Goal: Information Seeking & Learning: Find specific fact

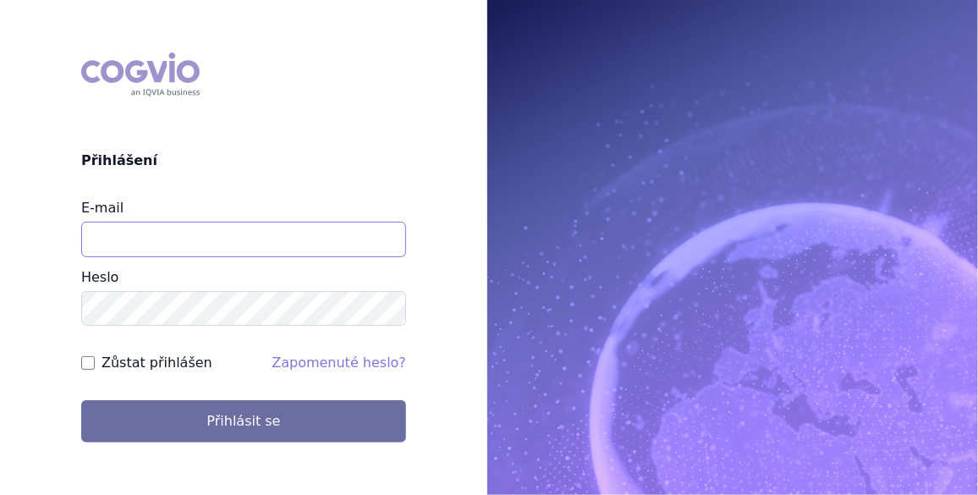
drag, startPoint x: 0, startPoint y: 0, endPoint x: 140, endPoint y: 231, distance: 269.9
click at [140, 231] on input "E-mail" at bounding box center [243, 240] width 325 height 36
type input "jan.j.krivsky@gsk.com"
click at [88, 364] on input "Zůstat přihlášen" at bounding box center [88, 363] width 14 height 14
checkbox input "true"
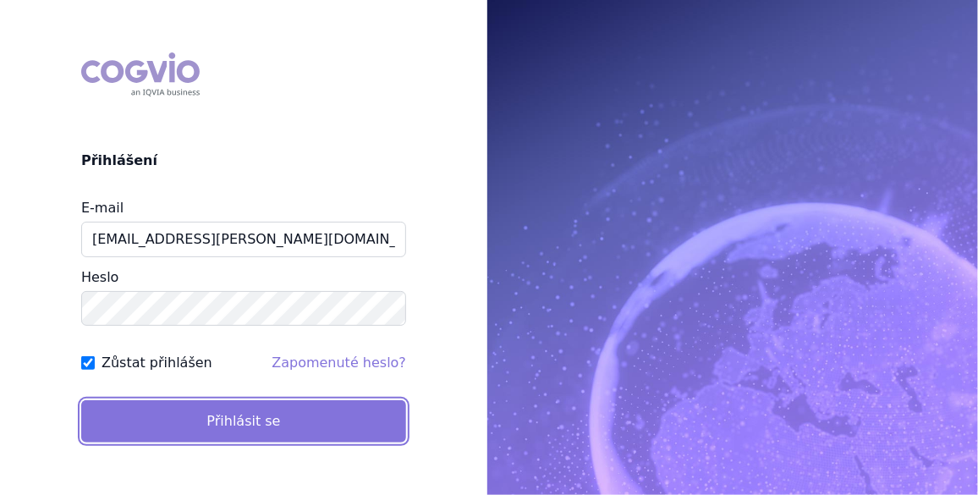
click at [217, 421] on button "Přihlásit se" at bounding box center [243, 421] width 325 height 42
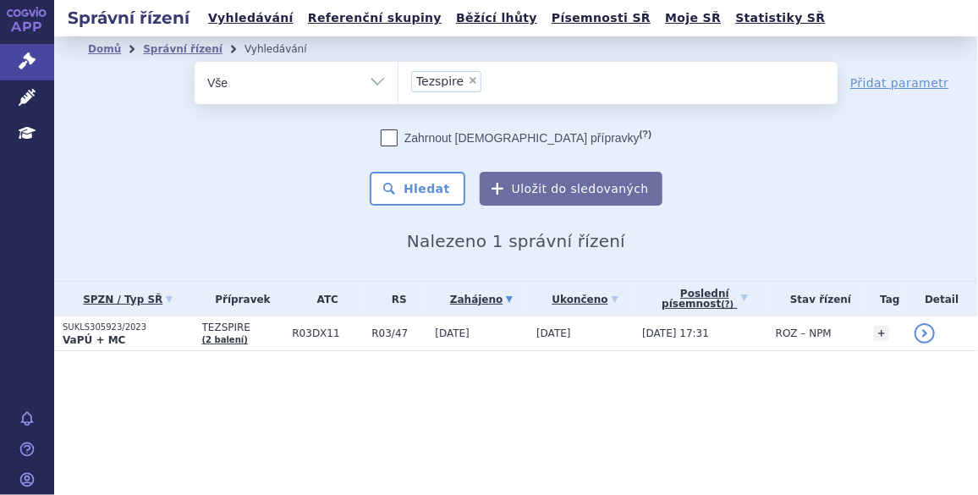
drag, startPoint x: 469, startPoint y: 78, endPoint x: 462, endPoint y: 91, distance: 14.4
click at [469, 78] on span "×" at bounding box center [473, 80] width 10 height 10
click at [398, 78] on select "Tezspire" at bounding box center [398, 82] width 1 height 42
select select
click at [462, 91] on ul at bounding box center [617, 80] width 439 height 36
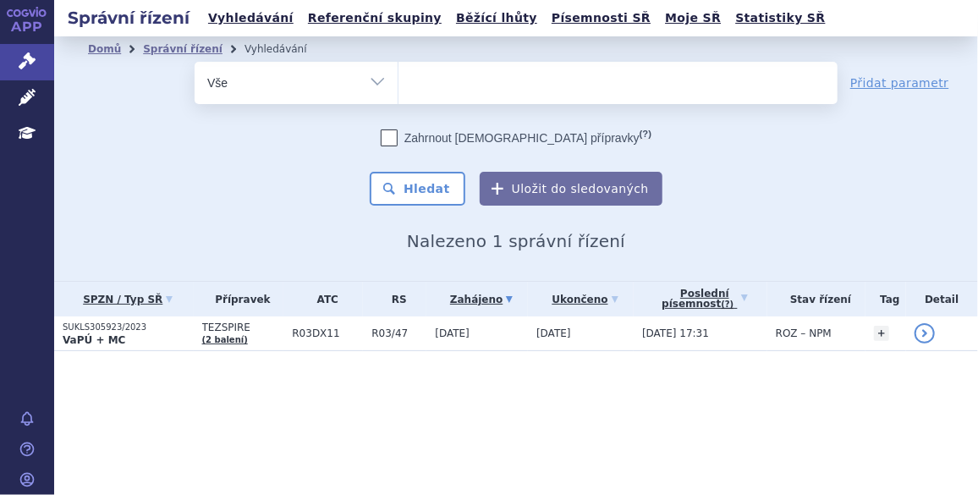
click at [398, 91] on select "Tezspire" at bounding box center [398, 82] width 1 height 42
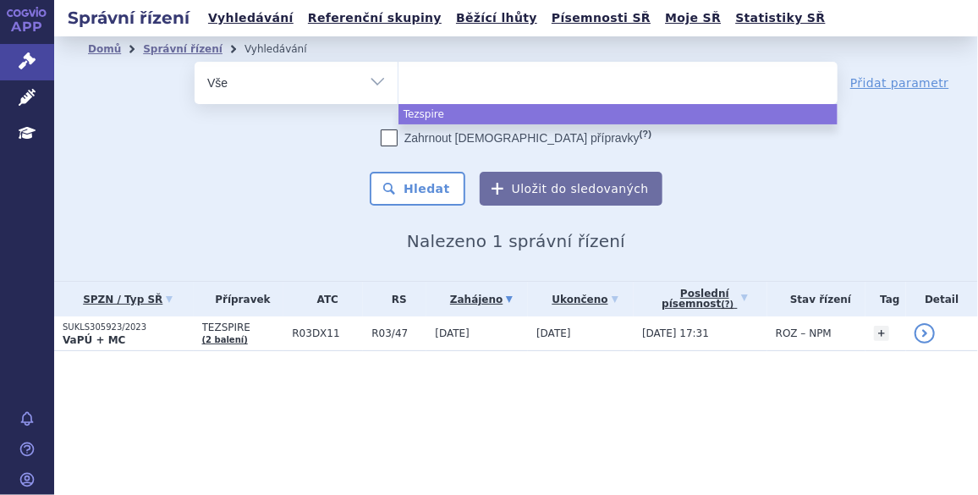
paste input "SUKLS44314/2022"
type input "SUKLS44314/2022"
select select "SUKLS44314/2022"
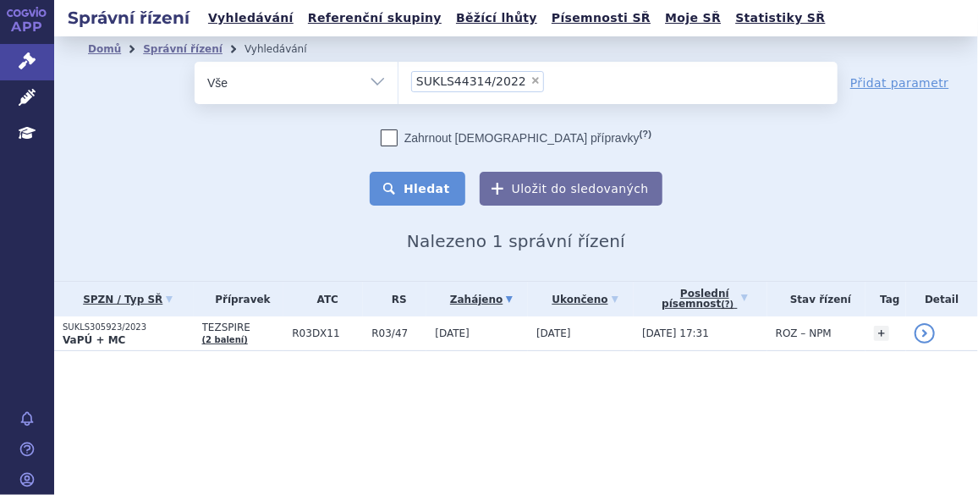
click at [451, 191] on button "Hledat" at bounding box center [418, 189] width 96 height 34
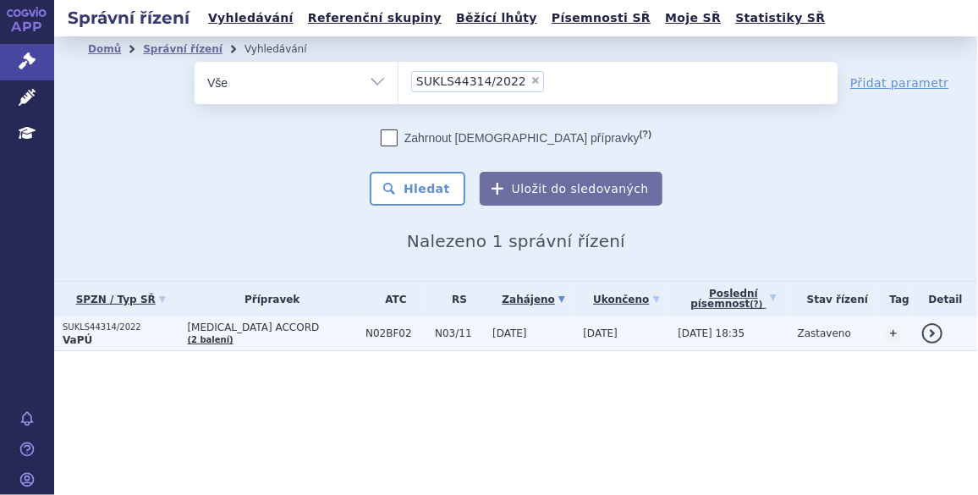
click at [105, 324] on p "SUKLS44314/2022" at bounding box center [121, 327] width 116 height 12
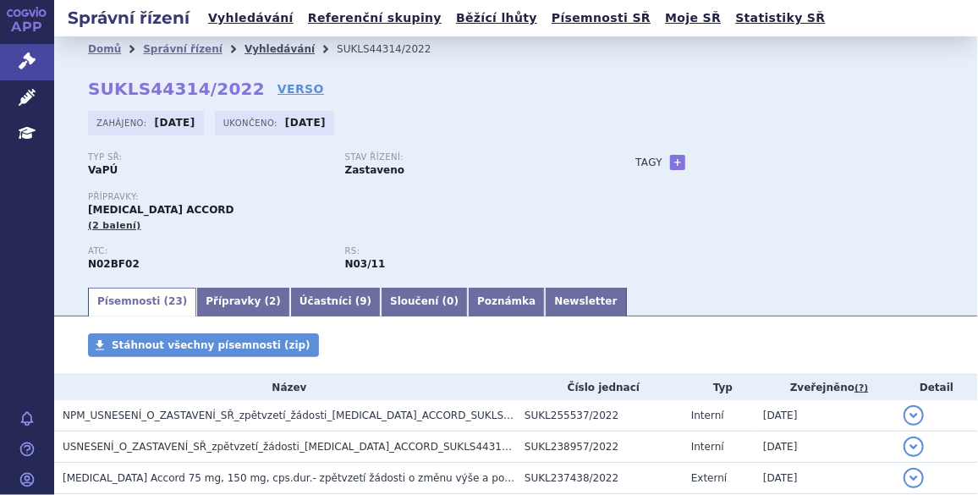
click at [274, 51] on link "Vyhledávání" at bounding box center [279, 49] width 70 height 12
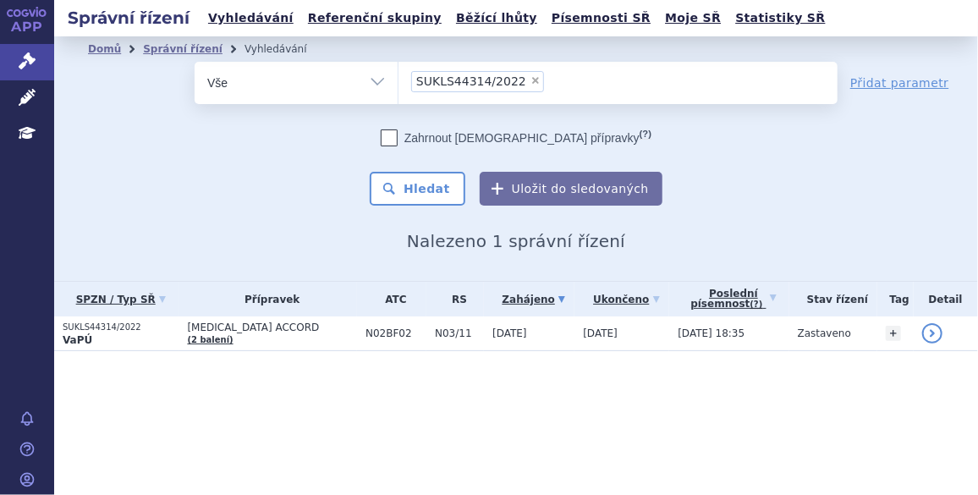
click at [530, 79] on span "×" at bounding box center [535, 80] width 10 height 10
click at [398, 79] on select "SUKLS44314/2022" at bounding box center [398, 82] width 1 height 42
select select
type input "SUKLS253808/2025"
select select "SUKLS253808/2025"
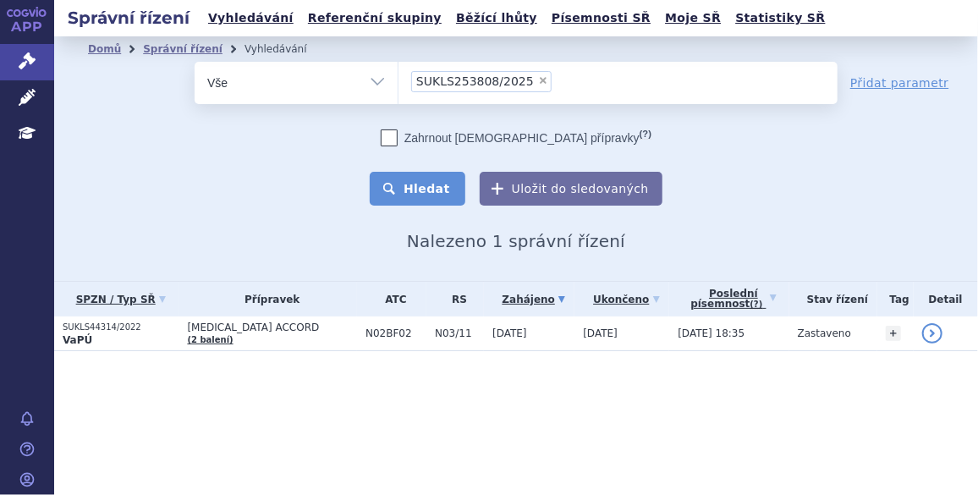
click at [417, 183] on button "Hledat" at bounding box center [418, 189] width 96 height 34
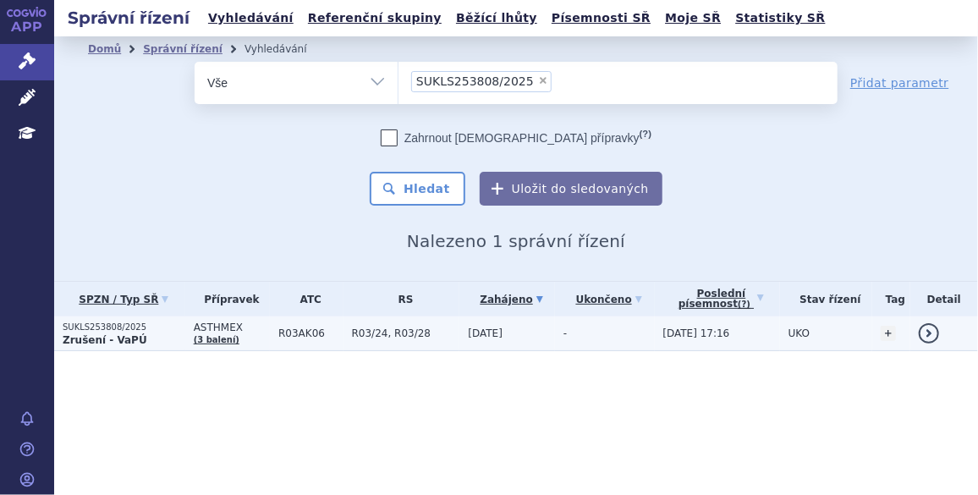
click at [113, 326] on p "SUKLS253808/2025" at bounding box center [124, 327] width 123 height 12
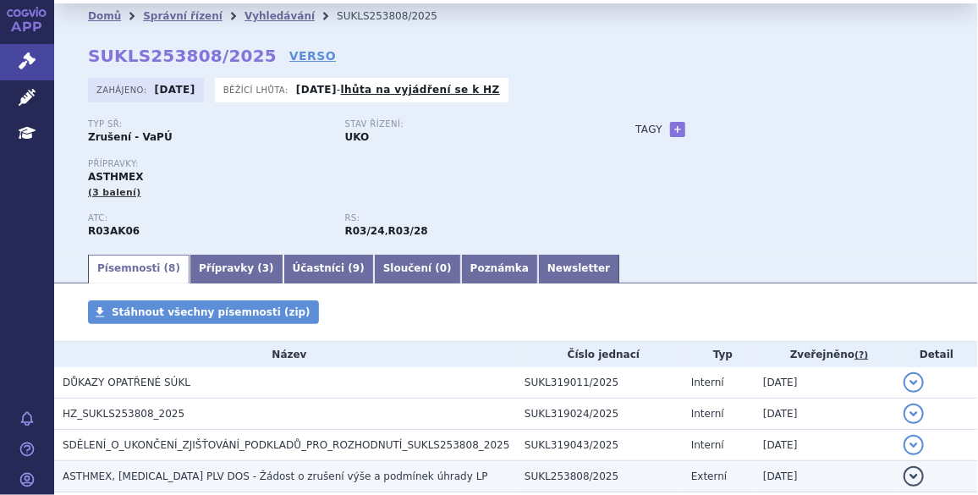
scroll to position [153, 0]
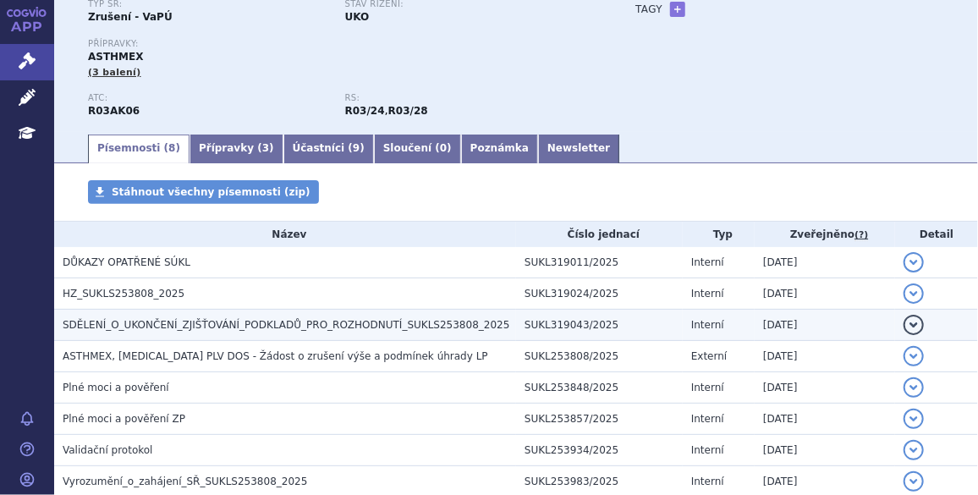
click at [173, 320] on span "SDĚLENÍ_O_UKONČENÍ_ZJIŠŤOVÁNÍ_PODKLADŮ_PRO_ROZHODNUTÍ_SUKLS253808_2025" at bounding box center [286, 325] width 447 height 12
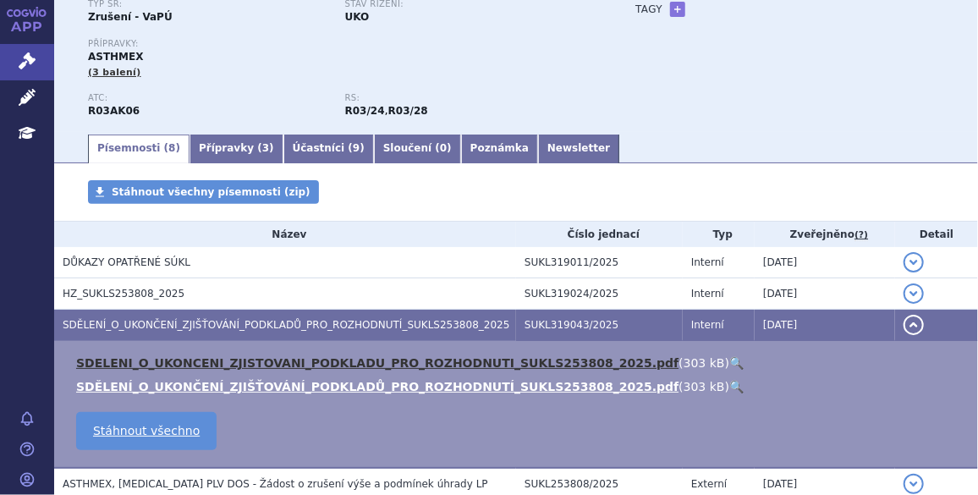
click at [221, 362] on link "SDELENI_O_UKONCENI_ZJISTOVANI_PODKLADU_PRO_ROZHODNUTI_SUKLS253808_2025.pdf" at bounding box center [377, 363] width 602 height 14
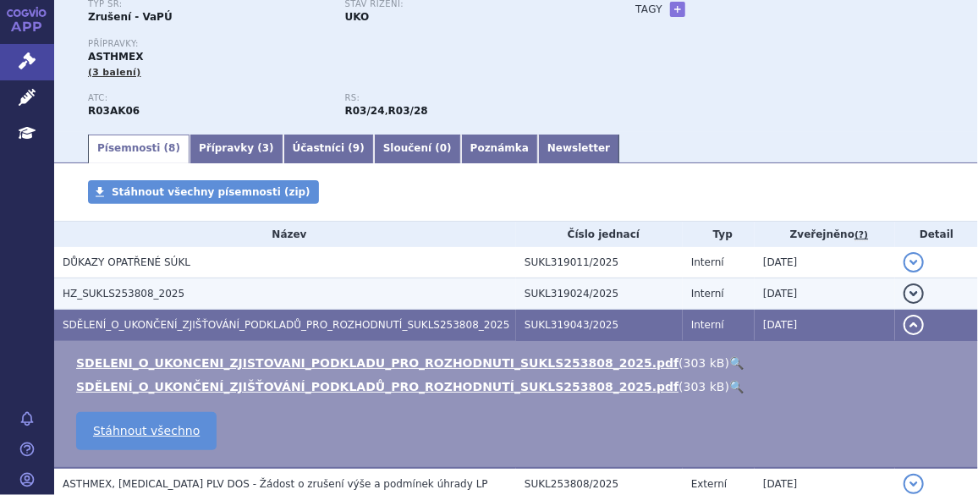
click at [134, 293] on span "HZ_SUKLS253808_2025" at bounding box center [124, 294] width 122 height 12
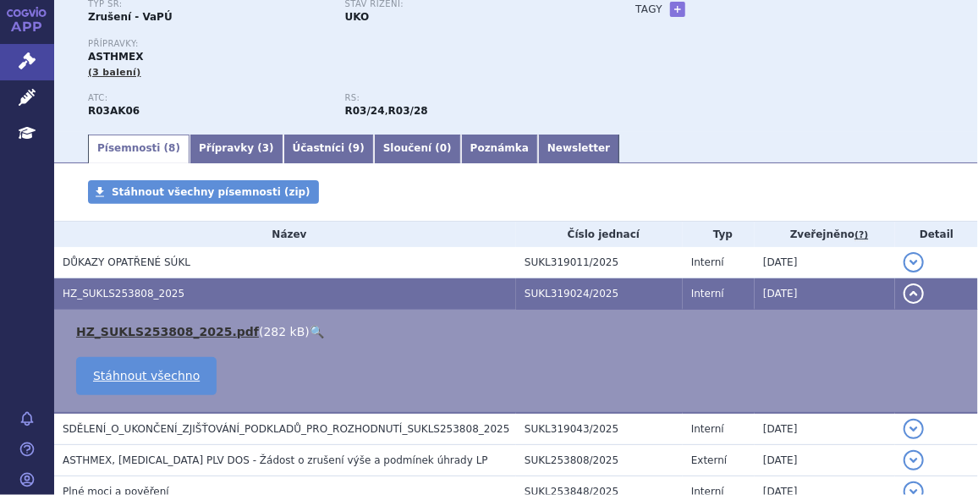
click at [156, 327] on link "HZ_SUKLS253808_2025.pdf" at bounding box center [167, 332] width 183 height 14
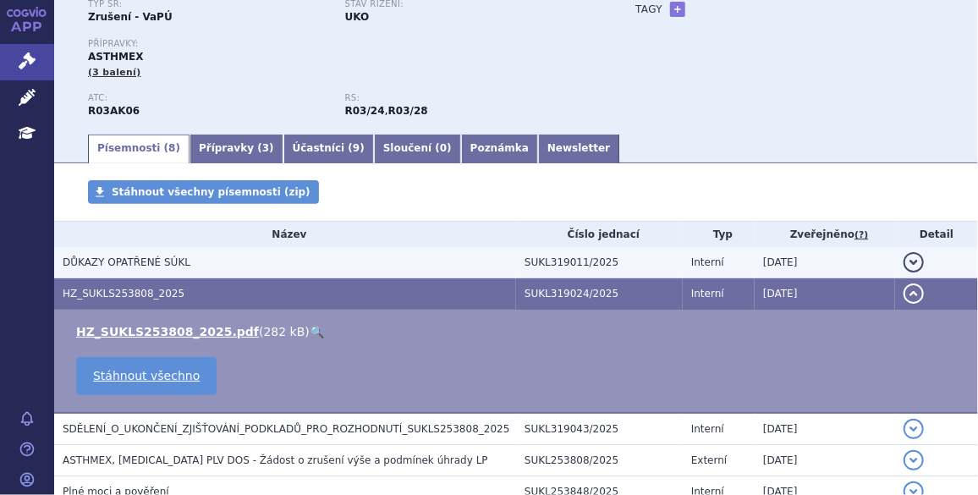
click at [132, 268] on span "DŮKAZY OPATŘENÉ SÚKL" at bounding box center [127, 262] width 128 height 12
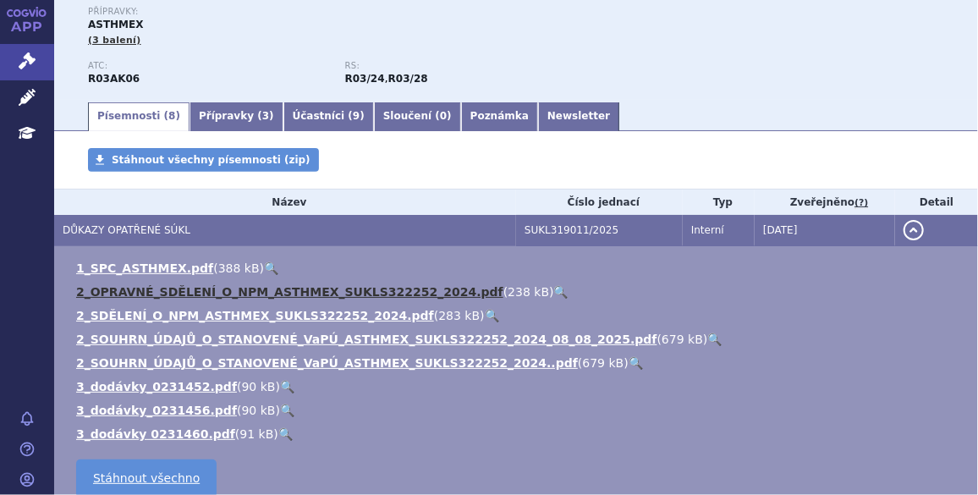
scroll to position [230, 0]
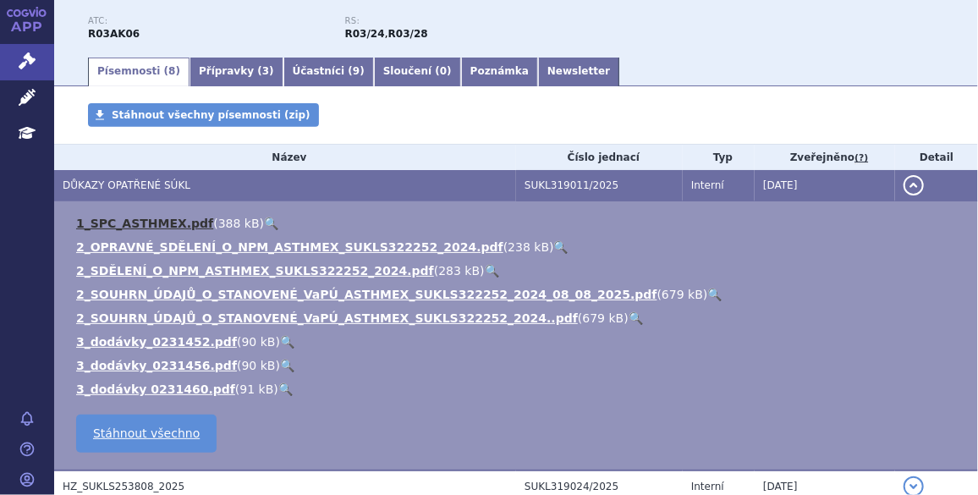
click at [156, 228] on link "1_SPC_ASTHMEX.pdf" at bounding box center [144, 224] width 137 height 14
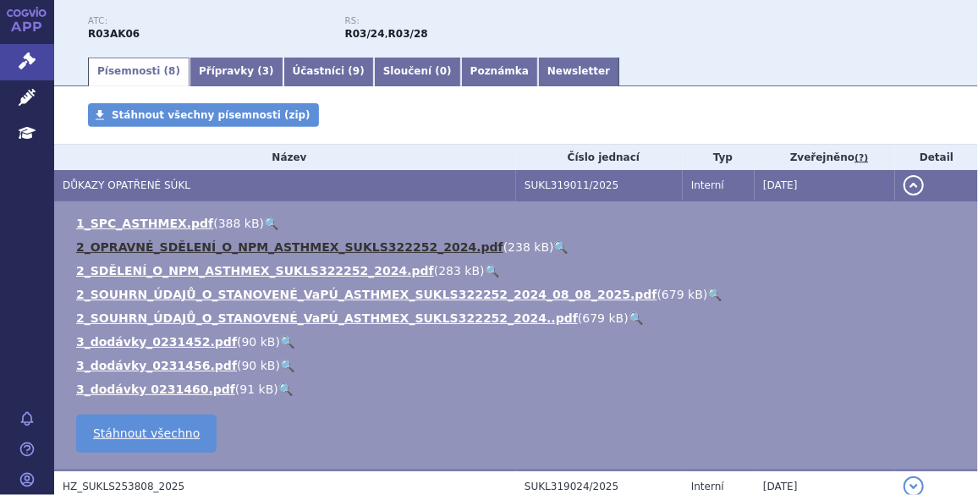
click at [156, 248] on link "2_OPRAVNÉ_SDĚLENÍ_O_NPM_ASTHMEX_SUKLS322252_2024.pdf" at bounding box center [289, 247] width 427 height 14
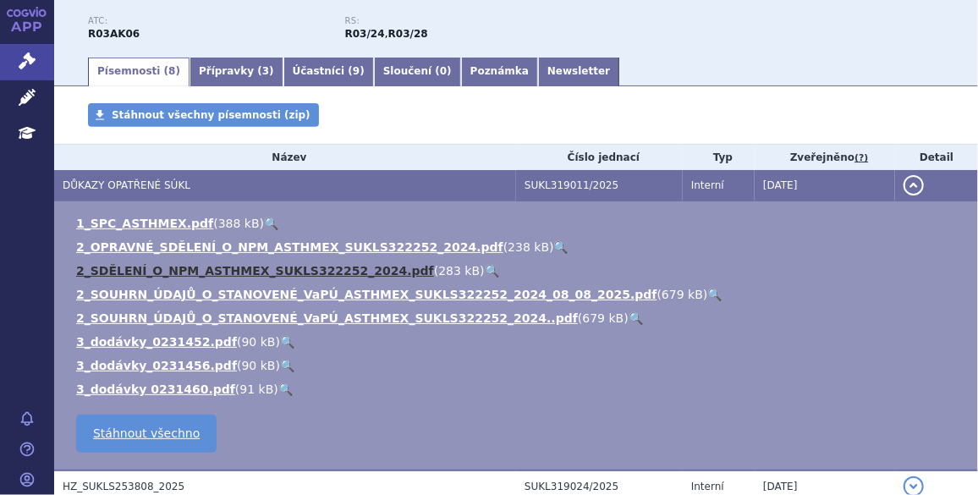
click at [159, 273] on link "2_SDĚLENÍ_O_NPM_ASTHMEX_SUKLS322252_2024.pdf" at bounding box center [255, 271] width 358 height 14
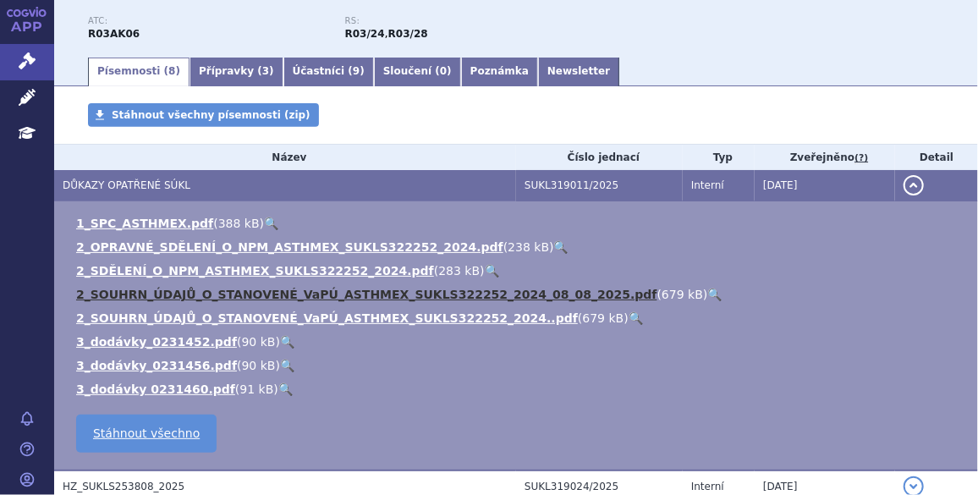
click at [164, 299] on link "2_SOUHRN_ÚDAJŮ_O_STANOVENÉ_VaPÚ_ASTHMEX_SUKLS322252_2024_08_08_2025.pdf" at bounding box center [366, 295] width 581 height 14
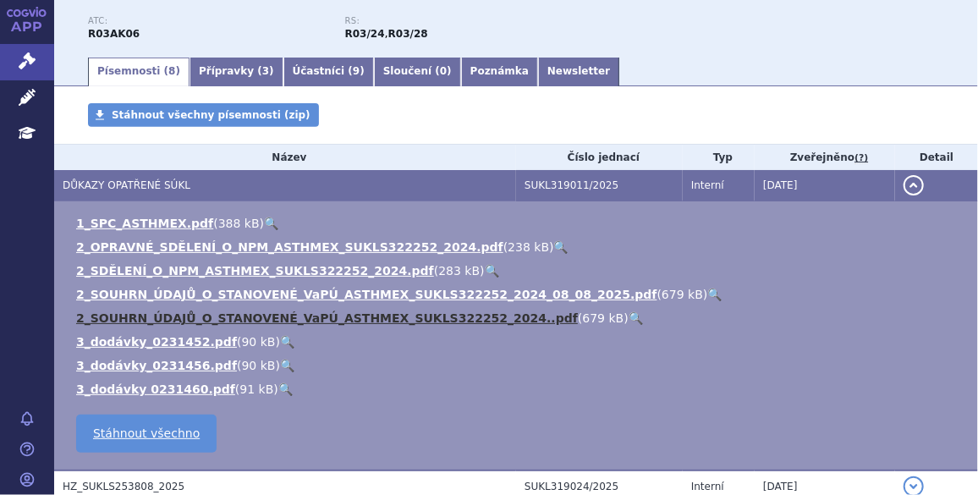
click at [169, 318] on link "2_SOUHRN_ÚDAJŮ_O_STANOVENÉ_VaPÚ_ASTHMEX_SUKLS322252_2024..pdf" at bounding box center [327, 318] width 502 height 14
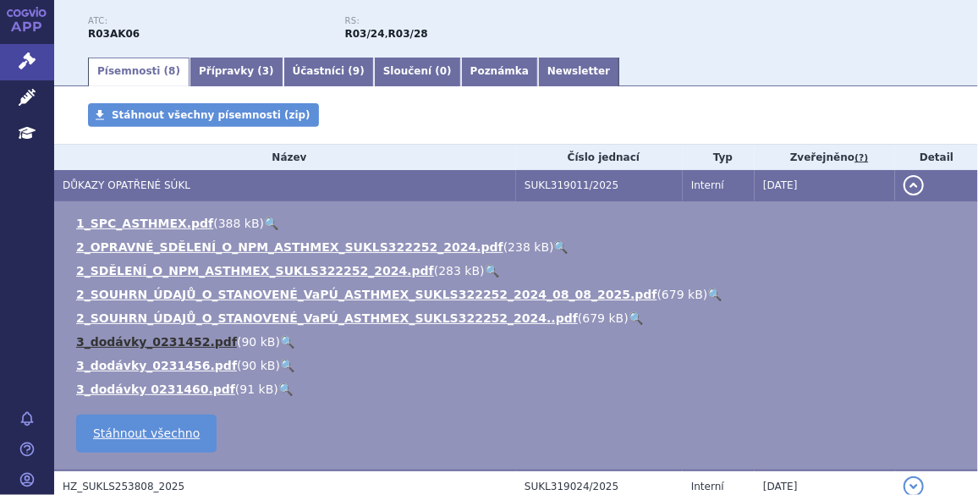
click at [168, 343] on link "3_dodávky_0231452.pdf" at bounding box center [156, 342] width 161 height 14
click at [170, 365] on link "3_dodávky_0231456.pdf" at bounding box center [156, 366] width 161 height 14
click at [179, 387] on link "3_dodávky 0231460.pdf" at bounding box center [155, 389] width 159 height 14
click at [453, 107] on div "Stáhnout všechny písemnosti (zip)" at bounding box center [516, 123] width 924 height 41
click at [479, 411] on td "1_SPC_ASTHMEX.pdf ( 388 kB ) 🔍 2_OPRAVNÉ_SDĚLENÍ_O_NPM_ASTHMEX_SUKLS322252_2024…" at bounding box center [516, 336] width 924 height 270
